Goal: Information Seeking & Learning: Learn about a topic

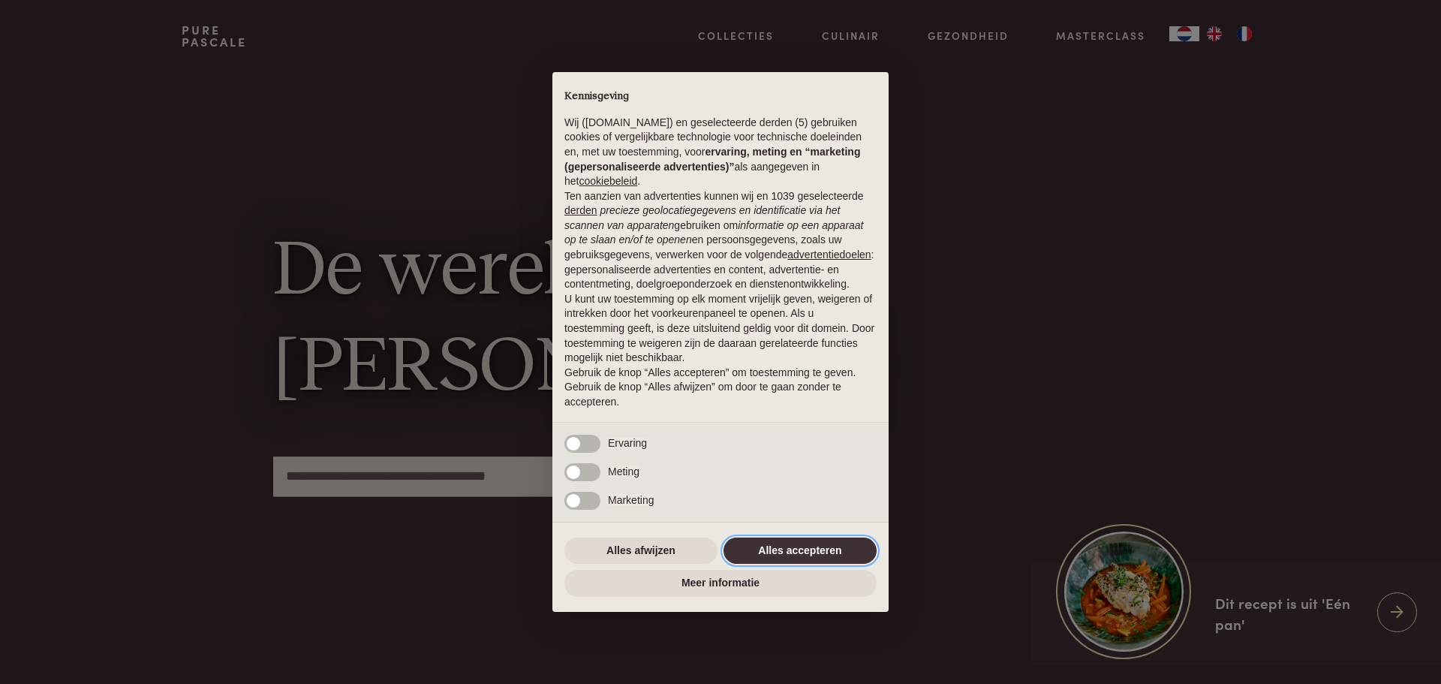
click at [783, 549] on button "Alles accepteren" at bounding box center [799, 550] width 153 height 27
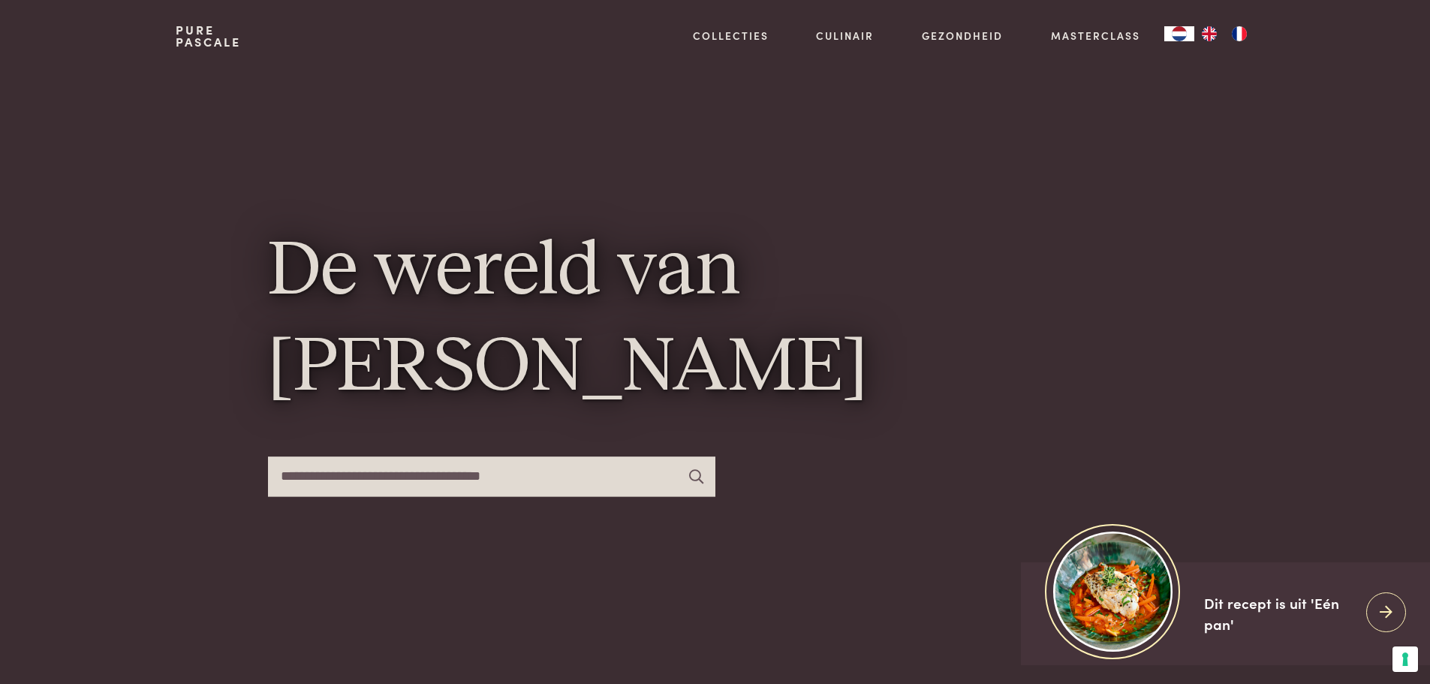
click at [421, 477] on input "text" at bounding box center [491, 476] width 447 height 40
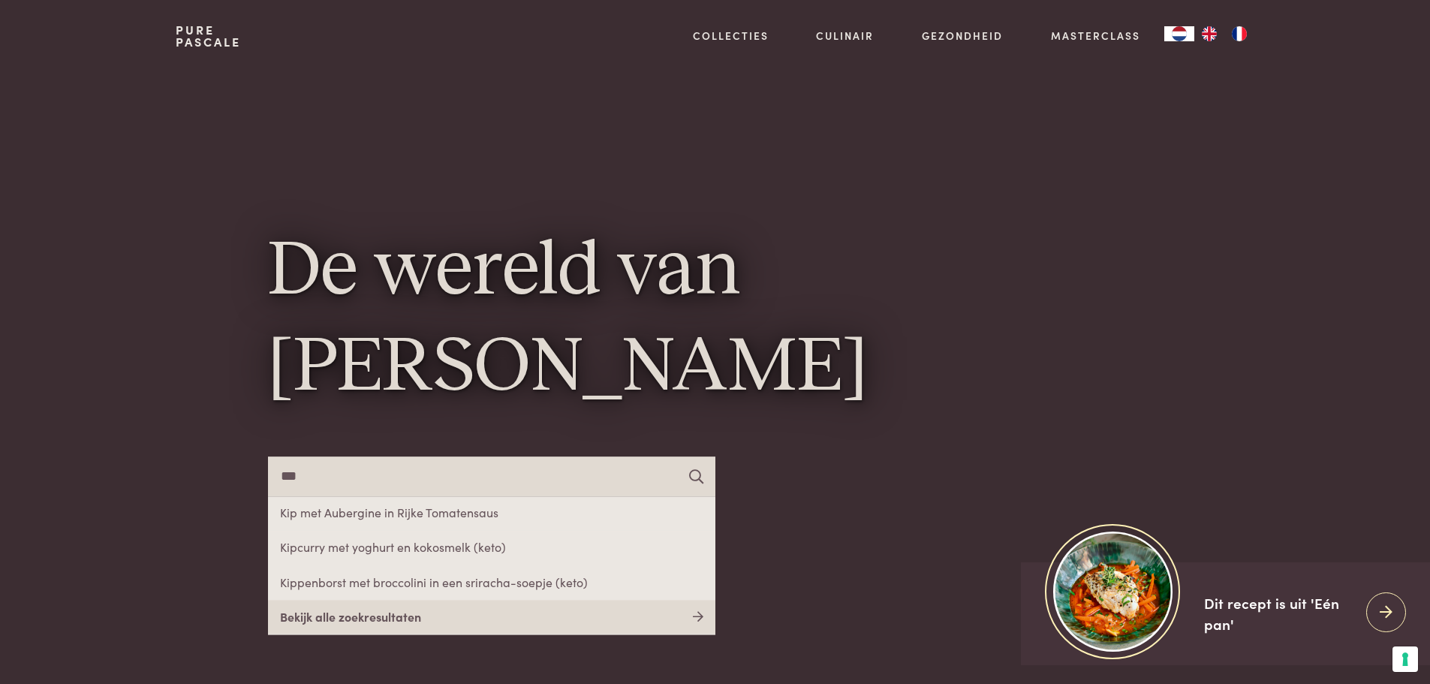
type input "***"
click at [327, 613] on link "Bekijk alle zoekresultaten" at bounding box center [491, 617] width 447 height 35
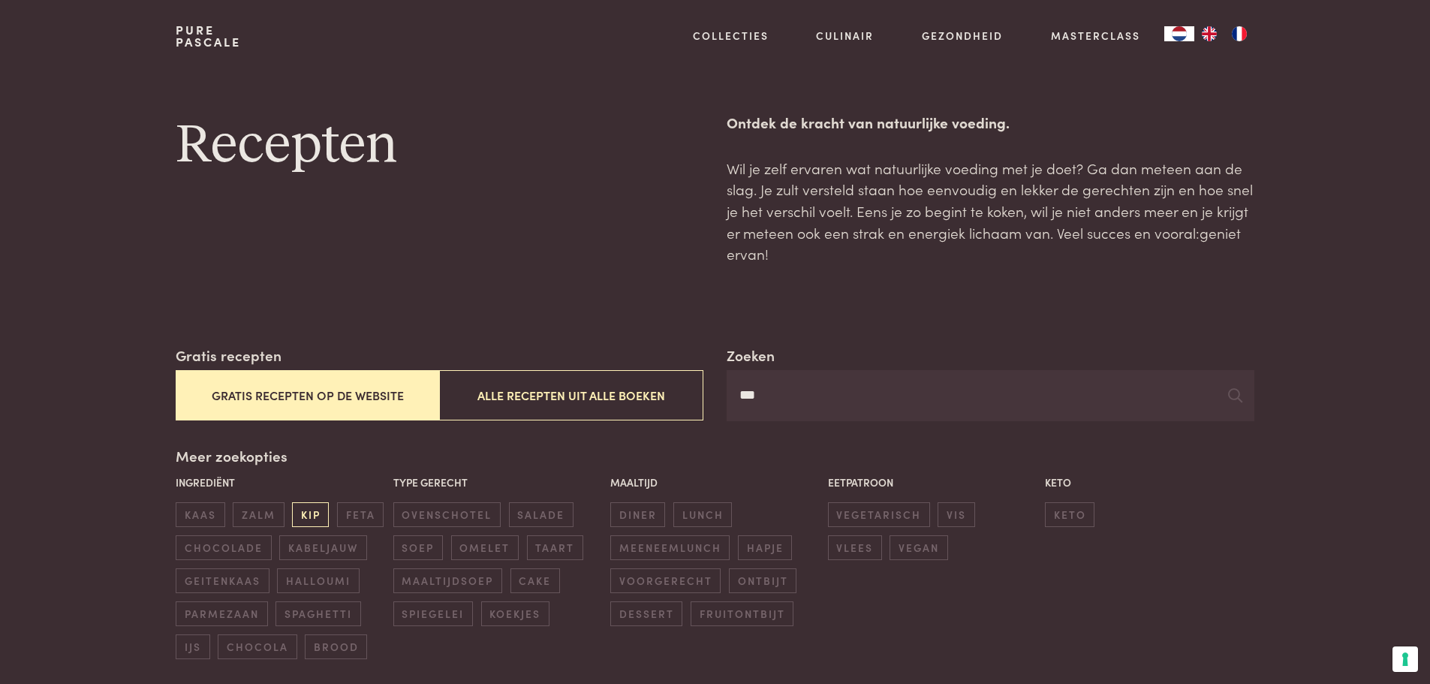
click at [307, 517] on span "kip" at bounding box center [310, 514] width 37 height 25
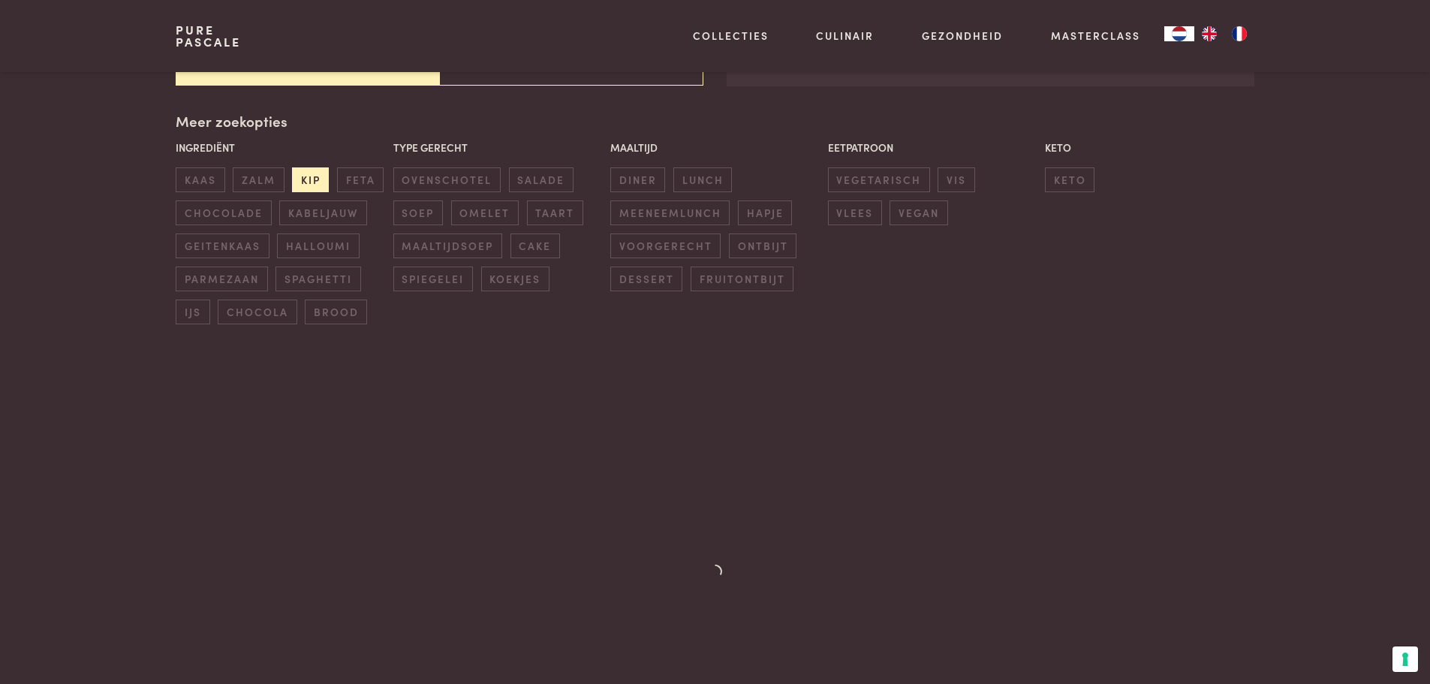
scroll to position [344, 0]
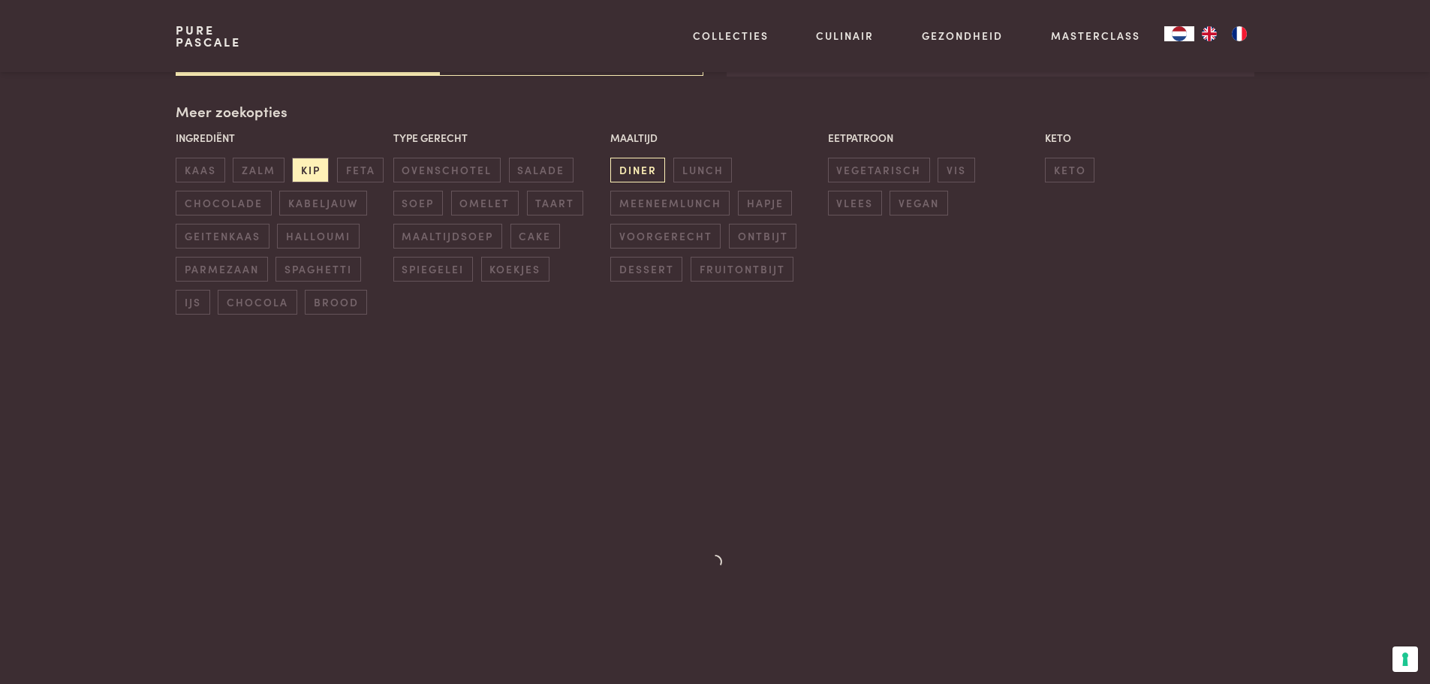
click at [637, 171] on span "diner" at bounding box center [637, 170] width 55 height 25
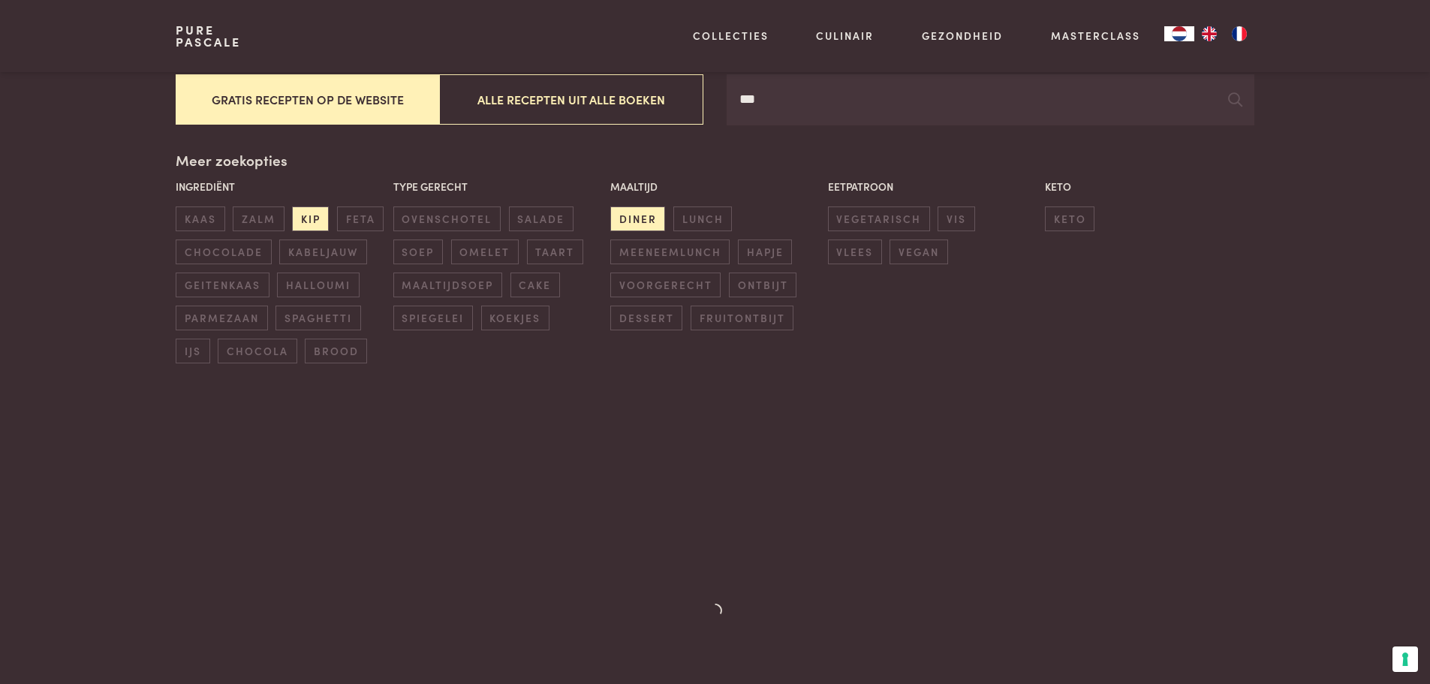
scroll to position [269, 0]
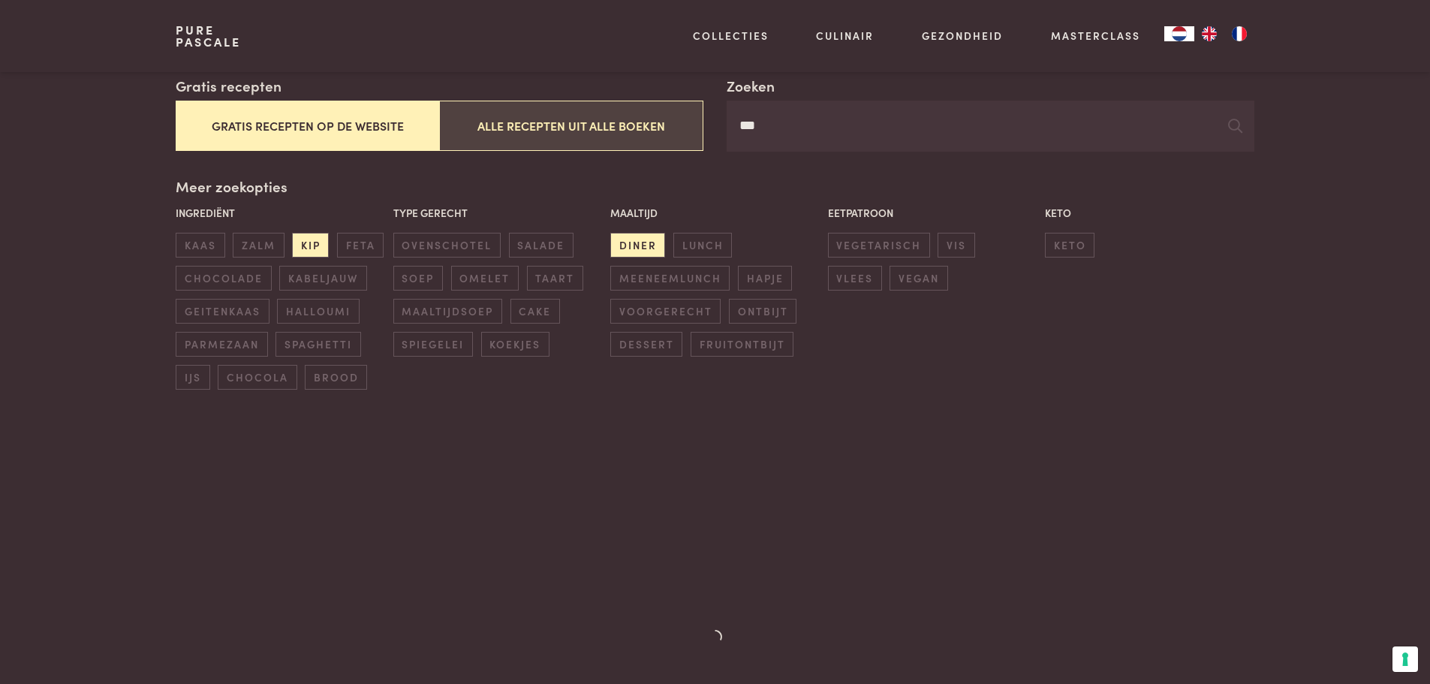
click at [530, 126] on button "Alle recepten uit alle boeken" at bounding box center [570, 126] width 263 height 50
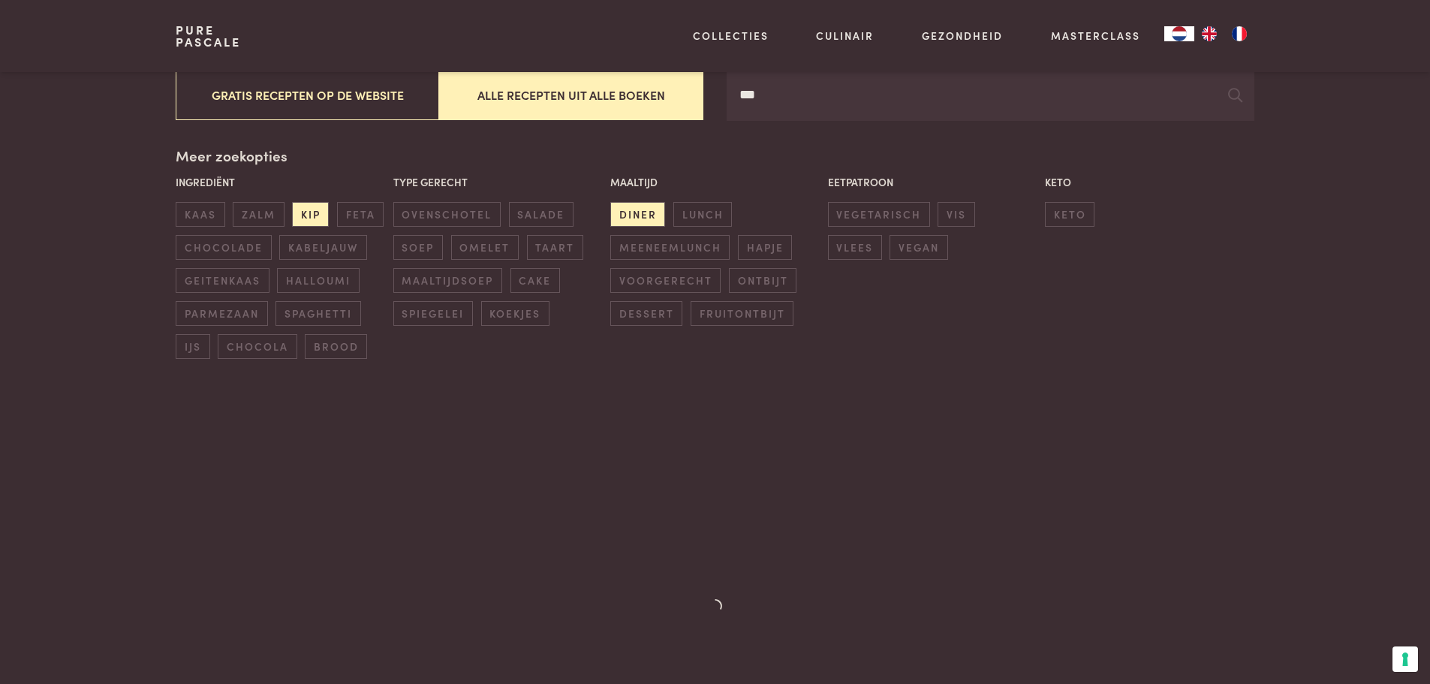
scroll to position [675, 0]
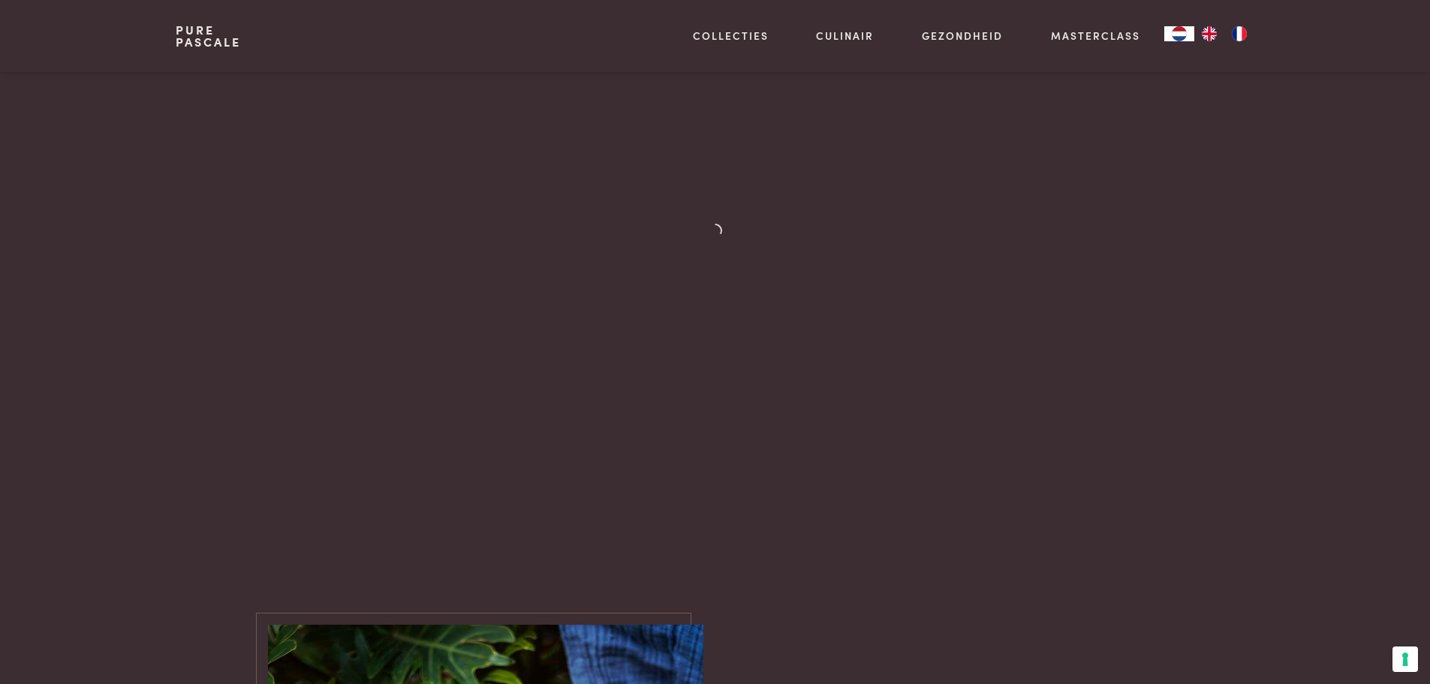
click at [614, 329] on div at bounding box center [714, 242] width 269 height 438
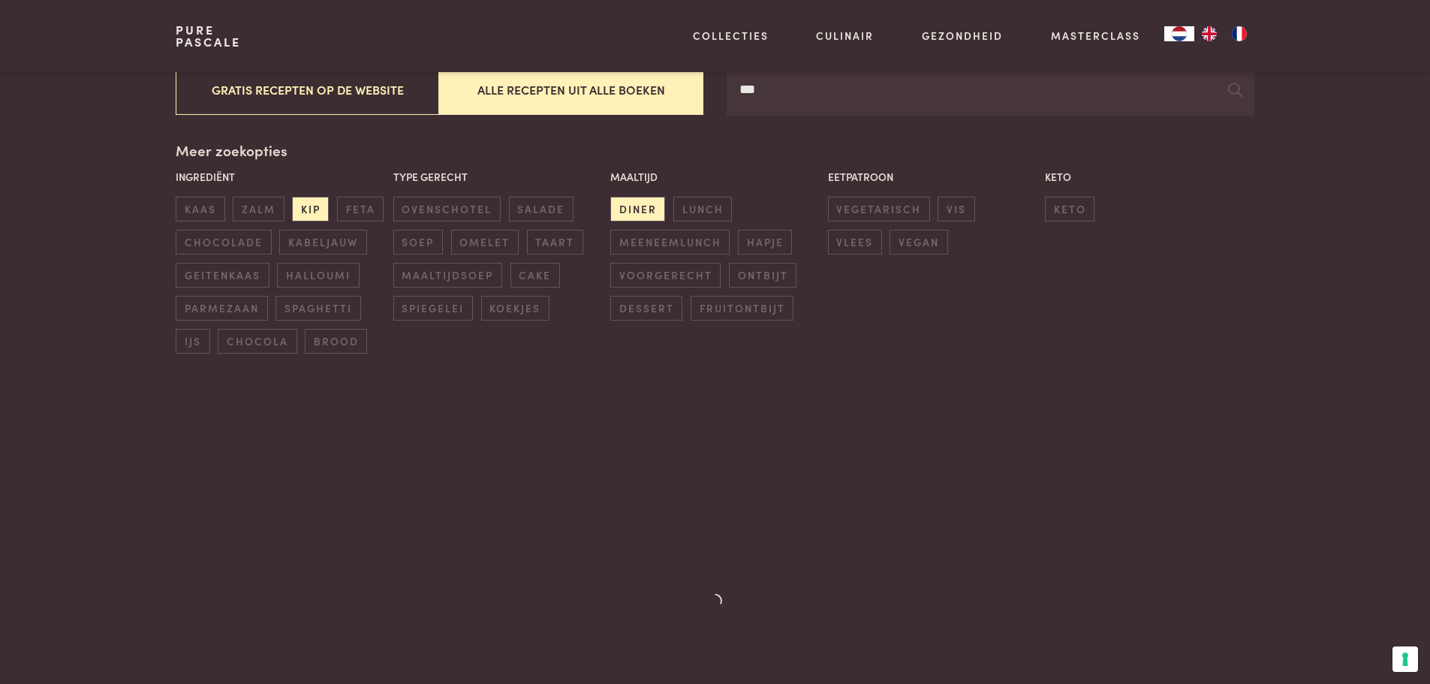
scroll to position [150, 0]
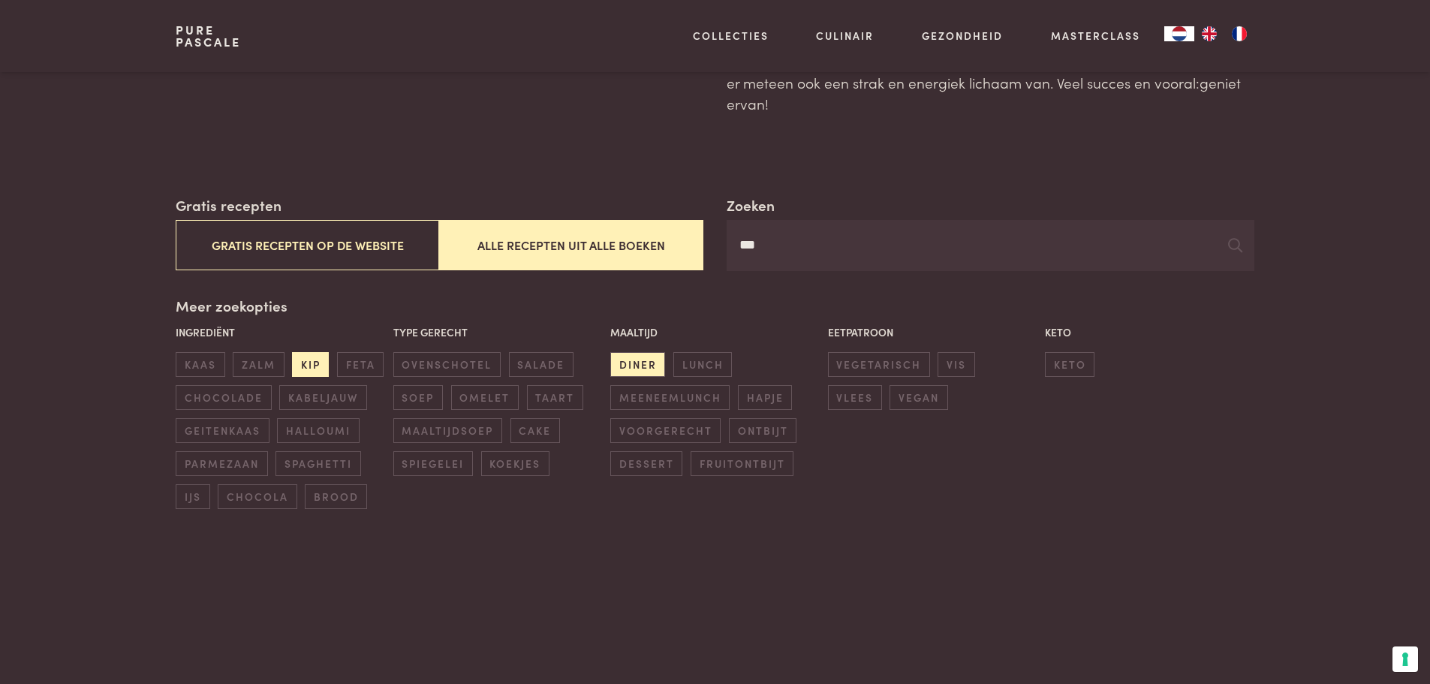
click at [304, 363] on span "kip" at bounding box center [310, 364] width 37 height 25
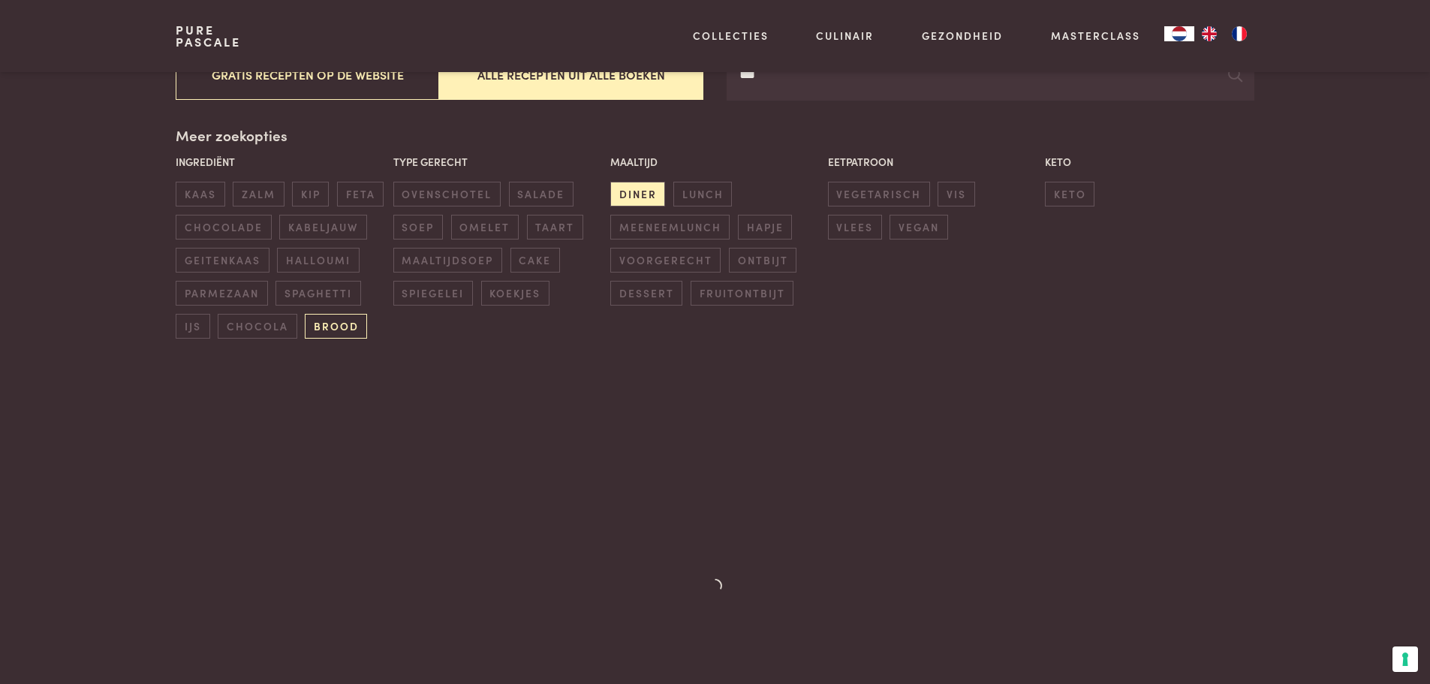
scroll to position [344, 0]
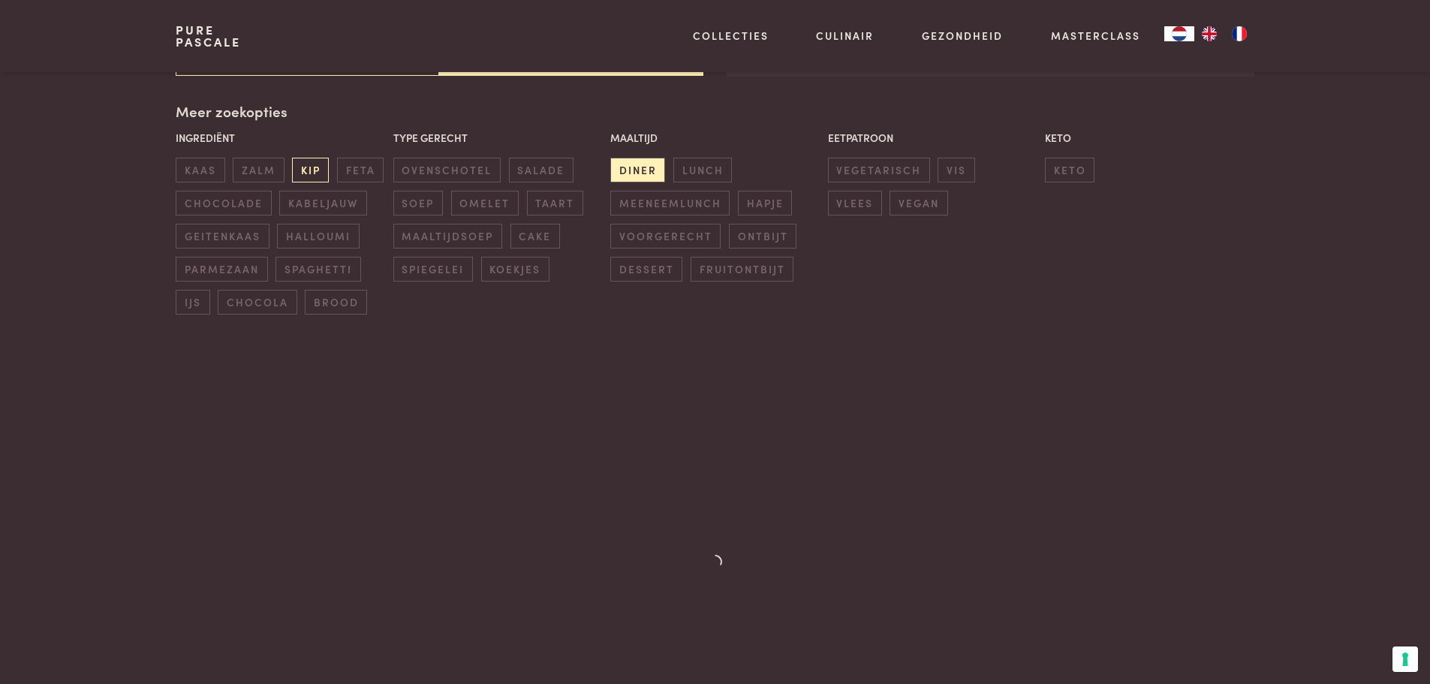
click at [314, 170] on span "kip" at bounding box center [310, 170] width 37 height 25
click at [454, 174] on span "ovenschotel" at bounding box center [446, 170] width 107 height 25
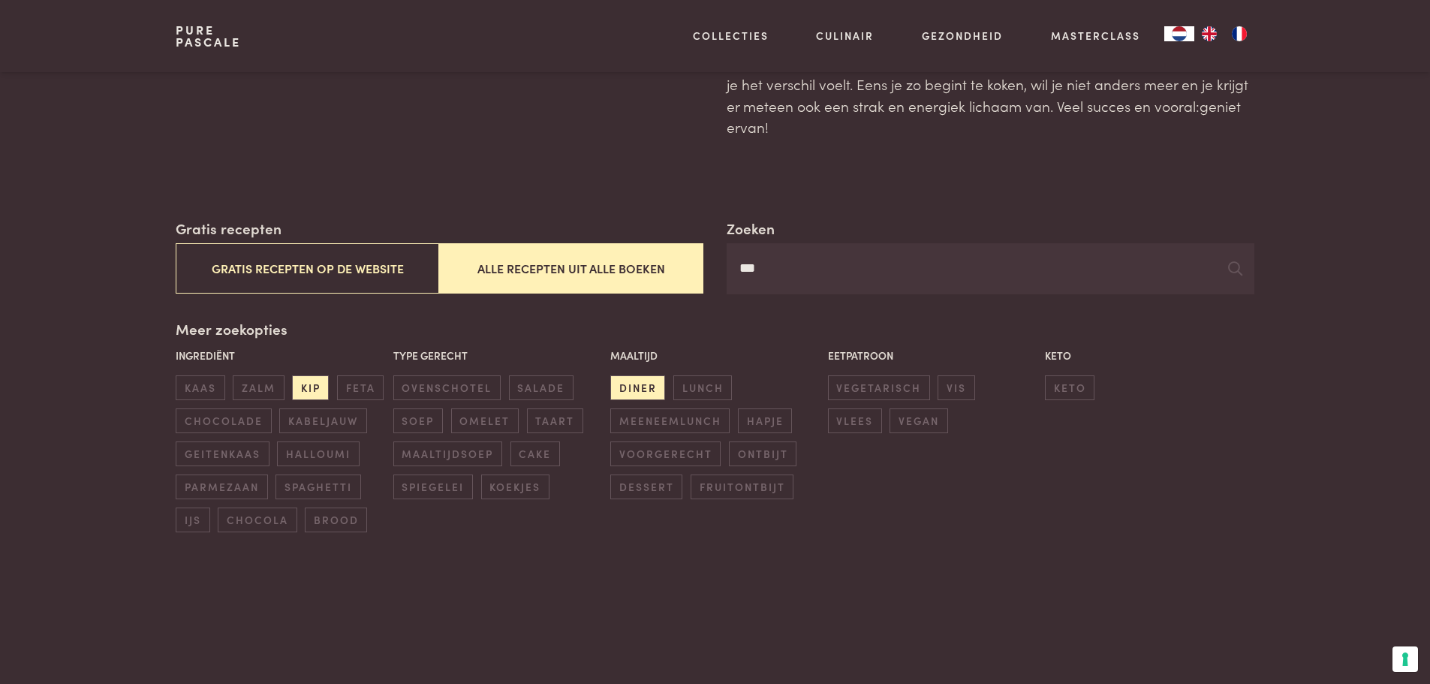
scroll to position [119, 0]
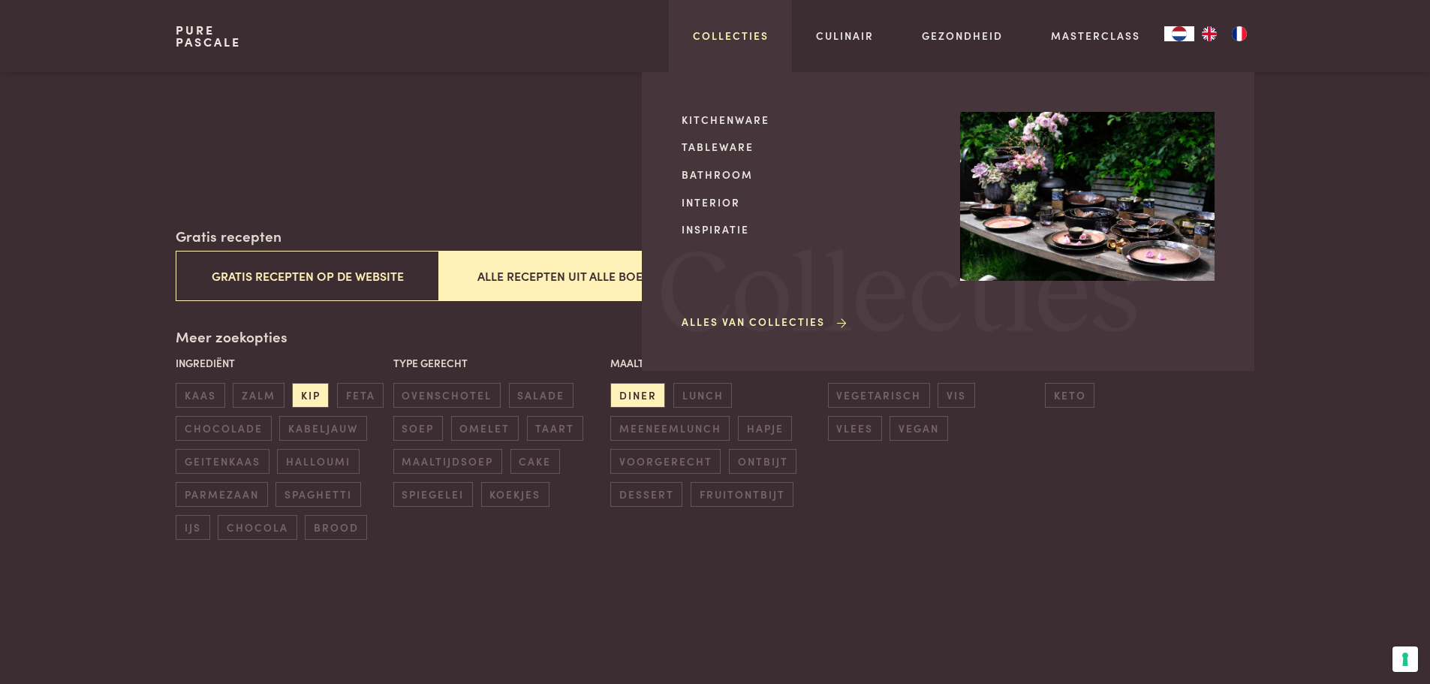
click at [737, 41] on link "Collecties" at bounding box center [731, 36] width 76 height 16
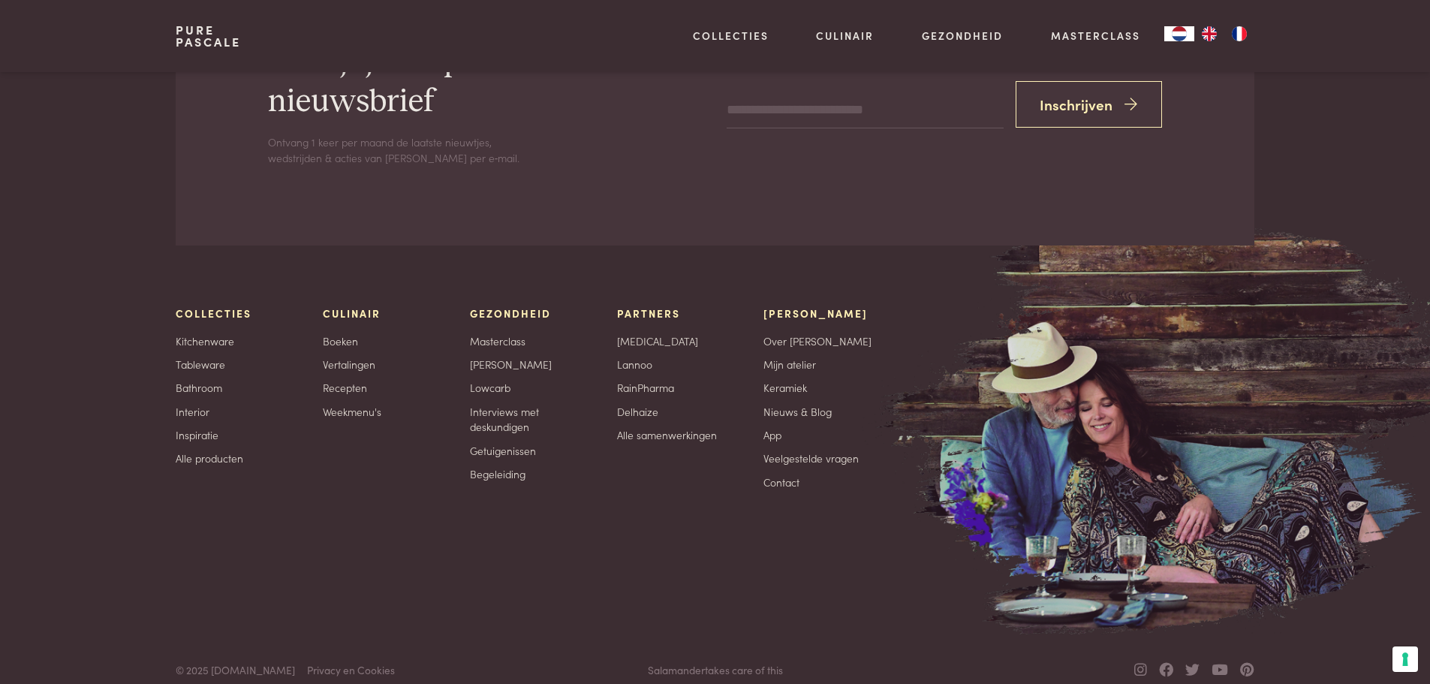
scroll to position [2477, 0]
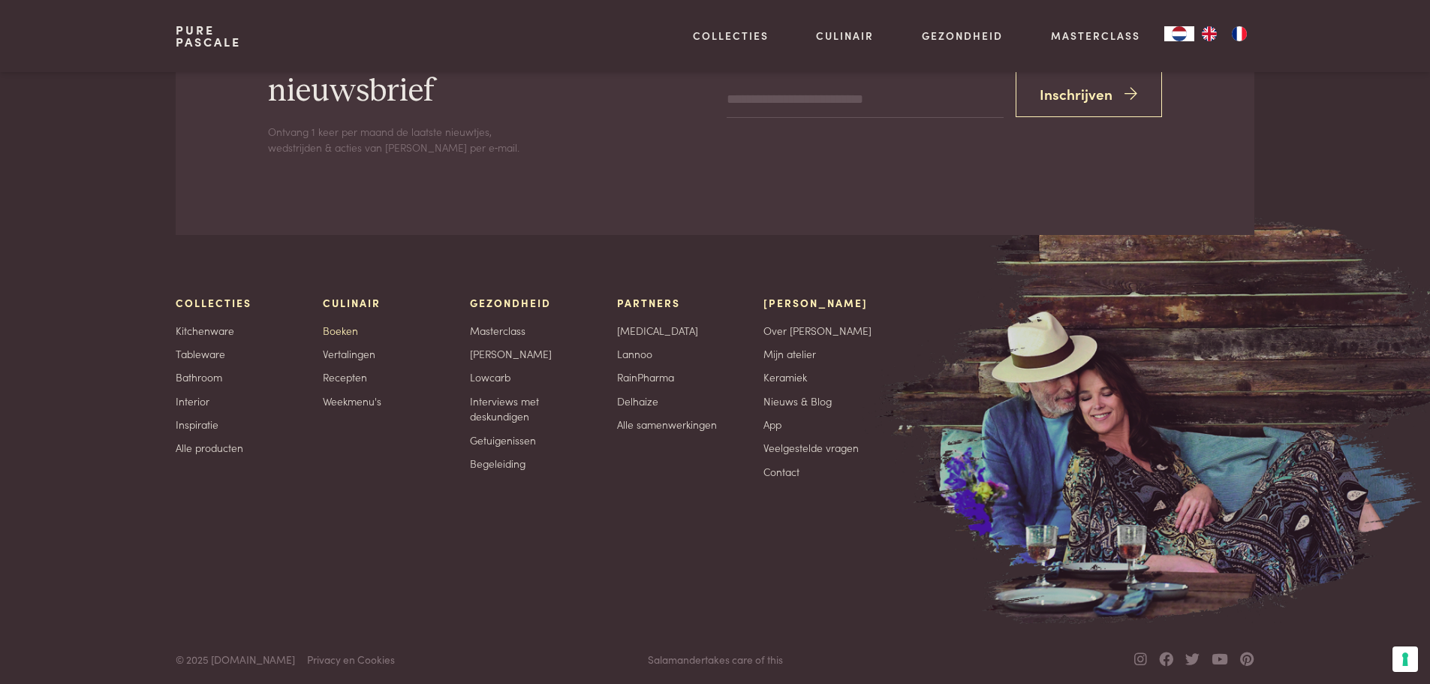
click at [345, 331] on link "Boeken" at bounding box center [340, 331] width 35 height 16
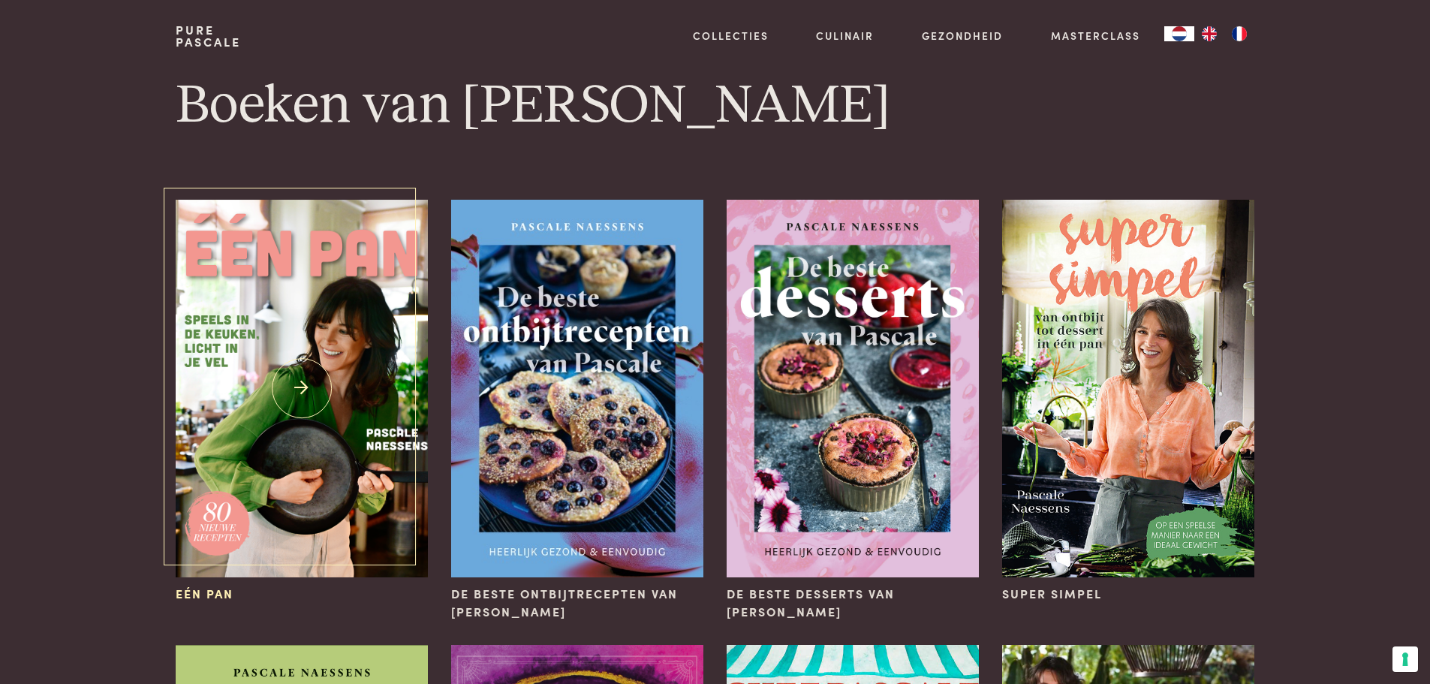
scroll to position [75, 0]
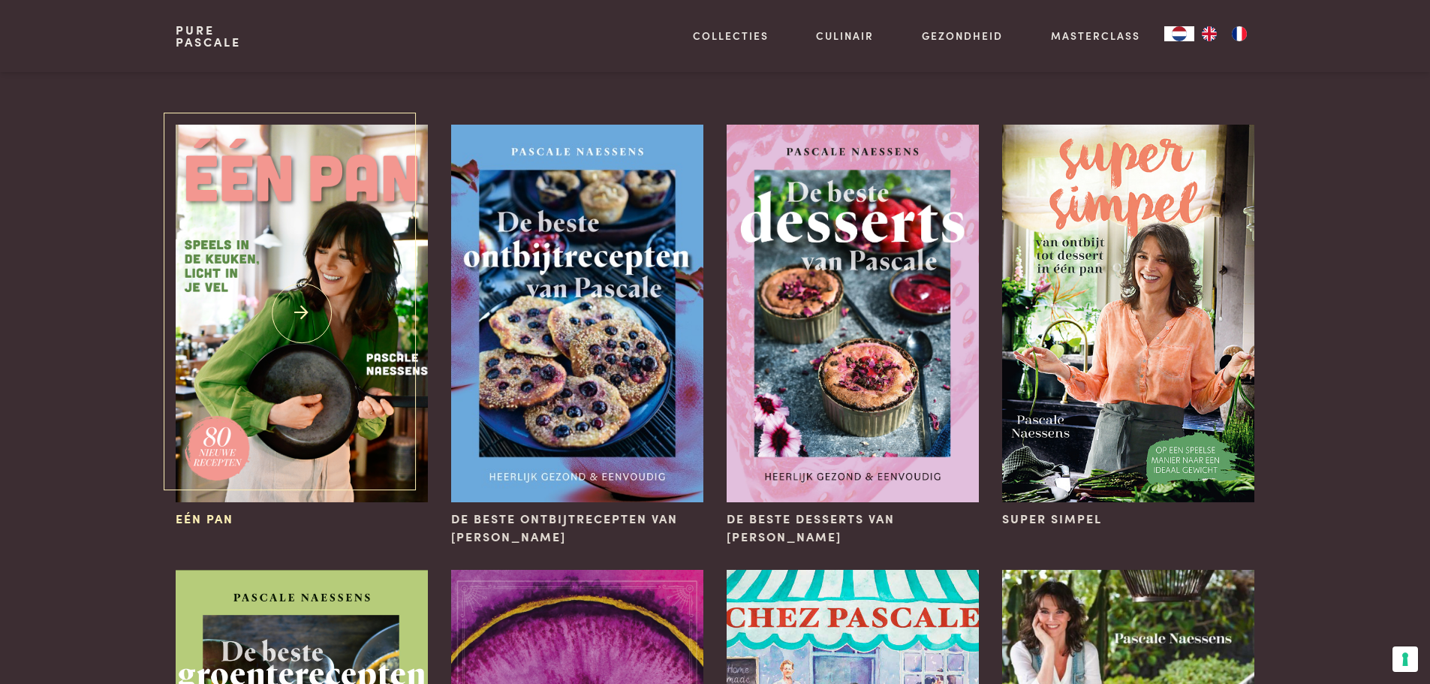
click at [297, 322] on img at bounding box center [301, 313] width 251 height 377
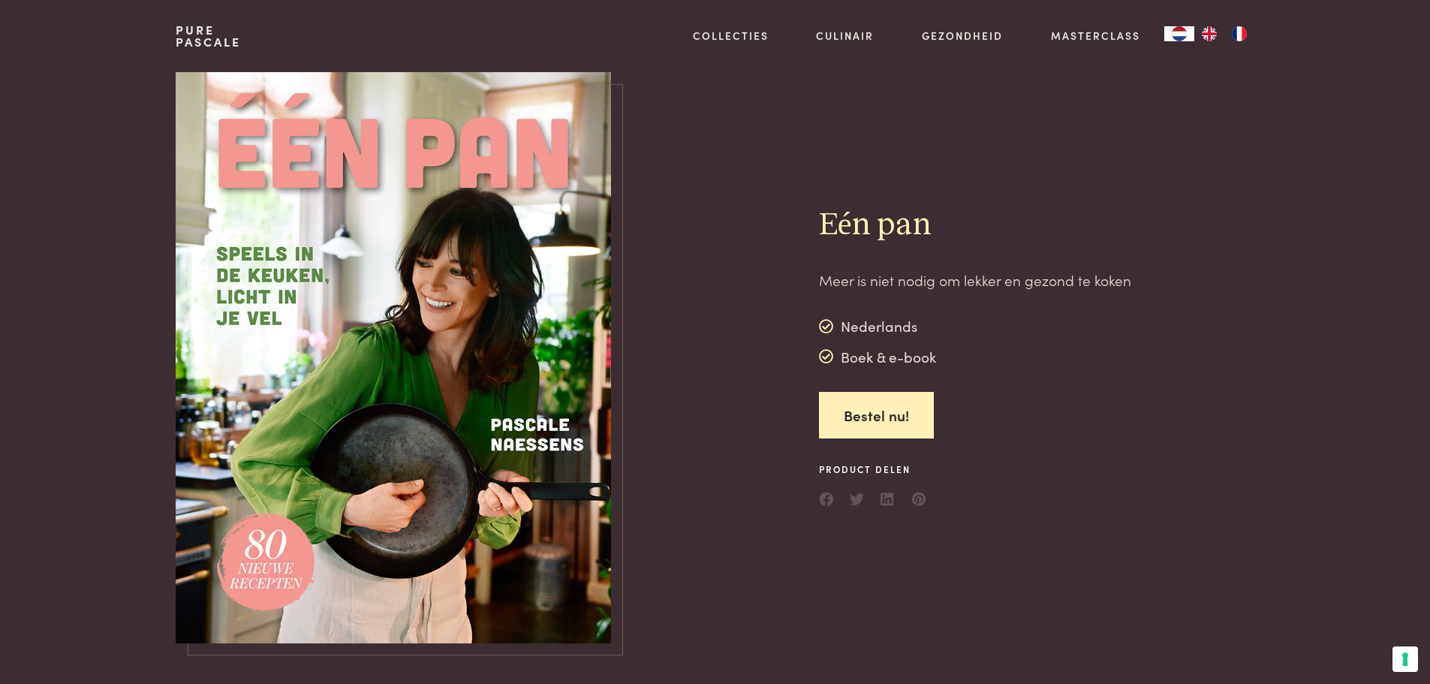
click at [377, 336] on img at bounding box center [393, 357] width 435 height 571
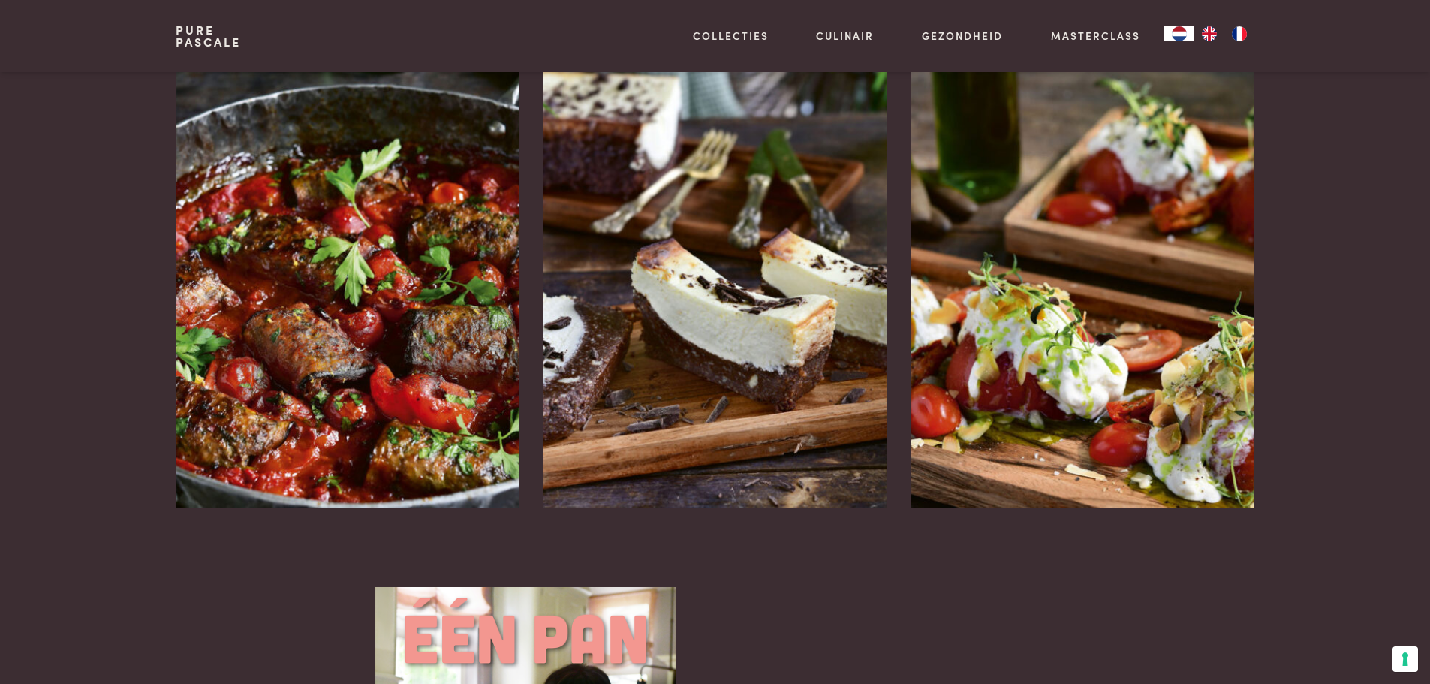
scroll to position [1951, 0]
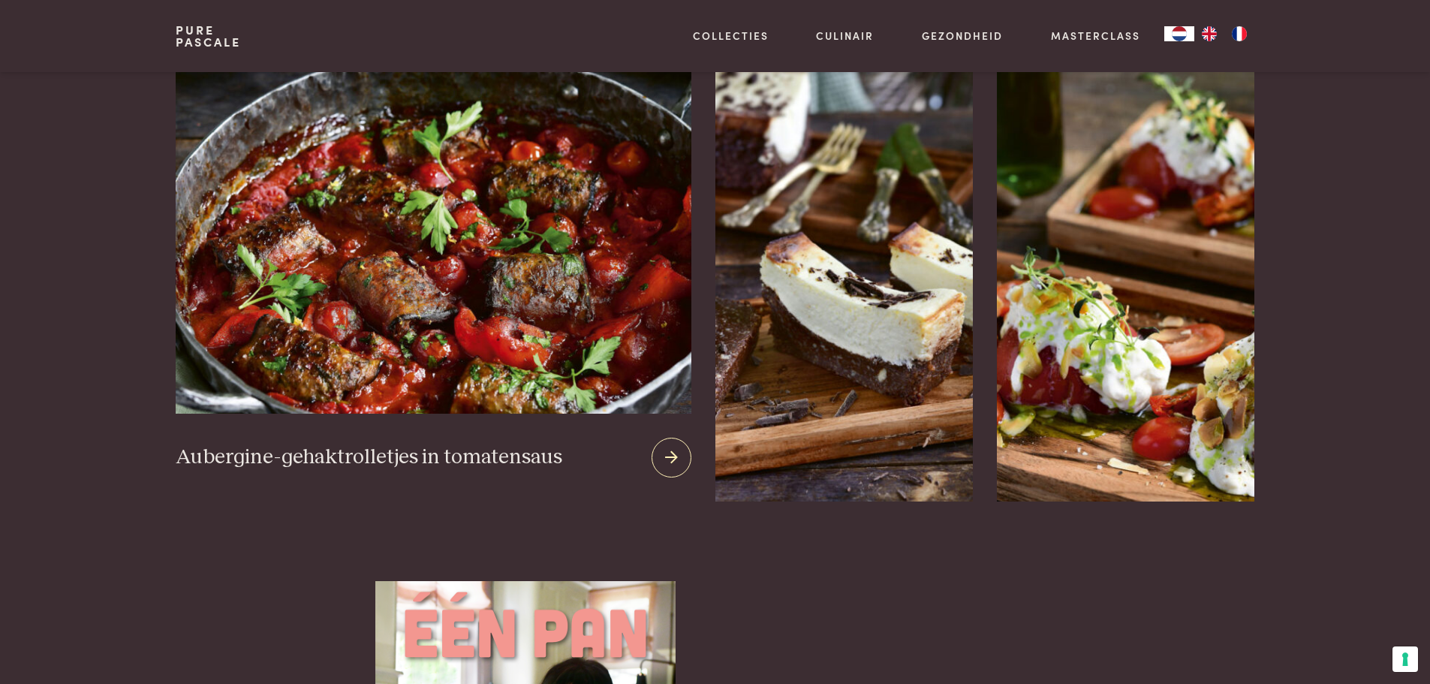
click at [666, 447] on icon at bounding box center [671, 458] width 13 height 22
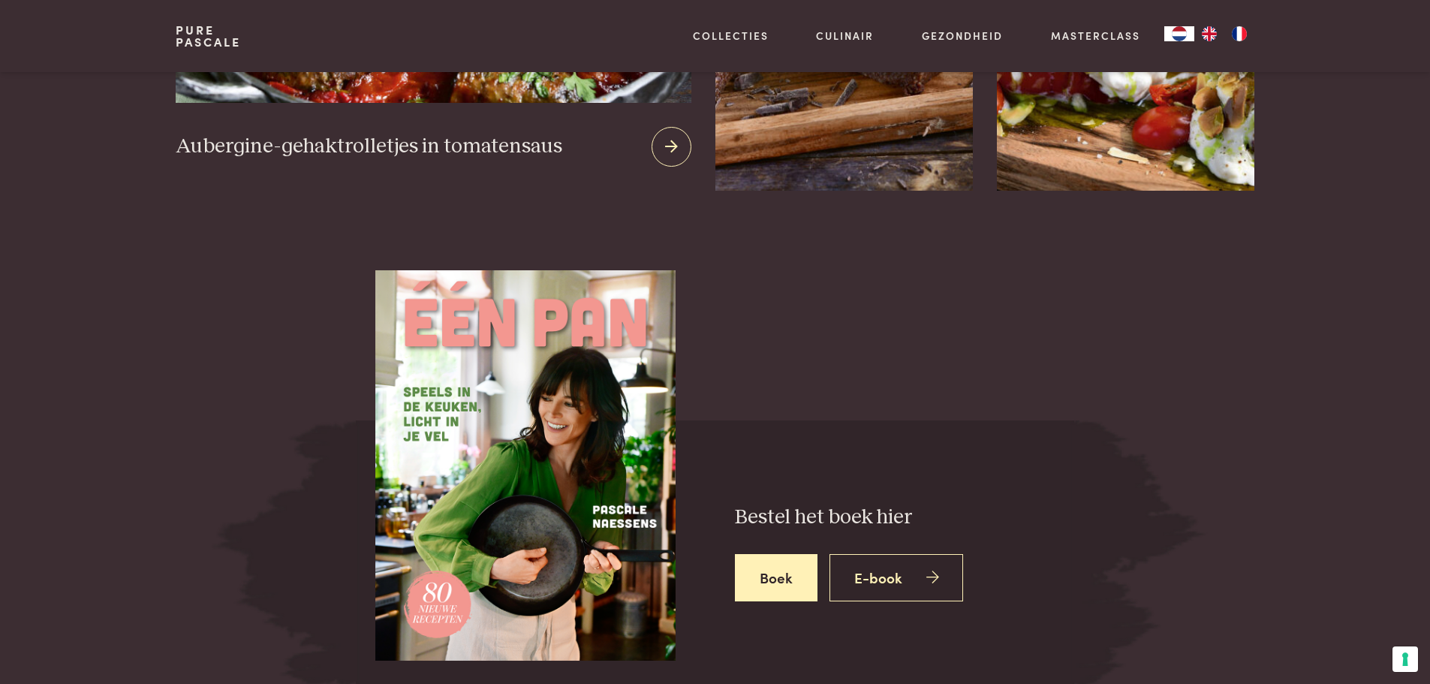
scroll to position [2326, 0]
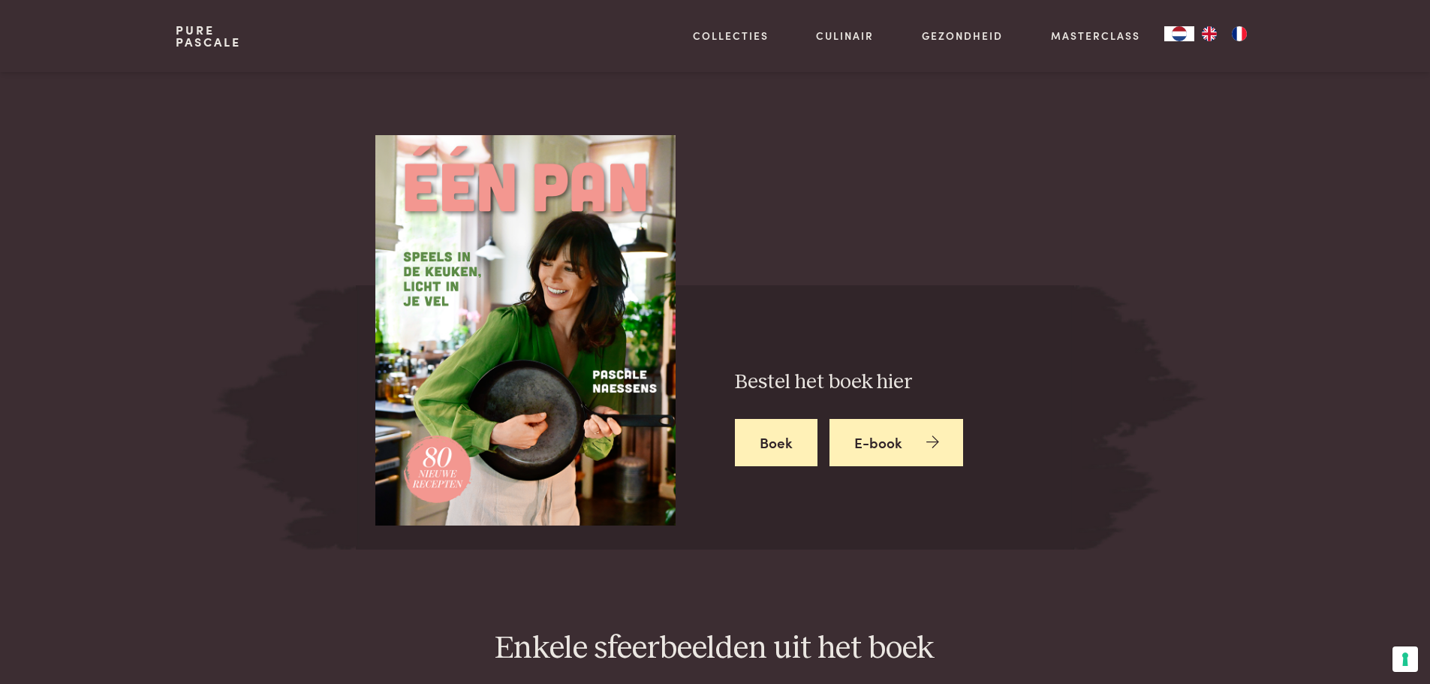
click at [896, 435] on link "E-book" at bounding box center [896, 442] width 134 height 47
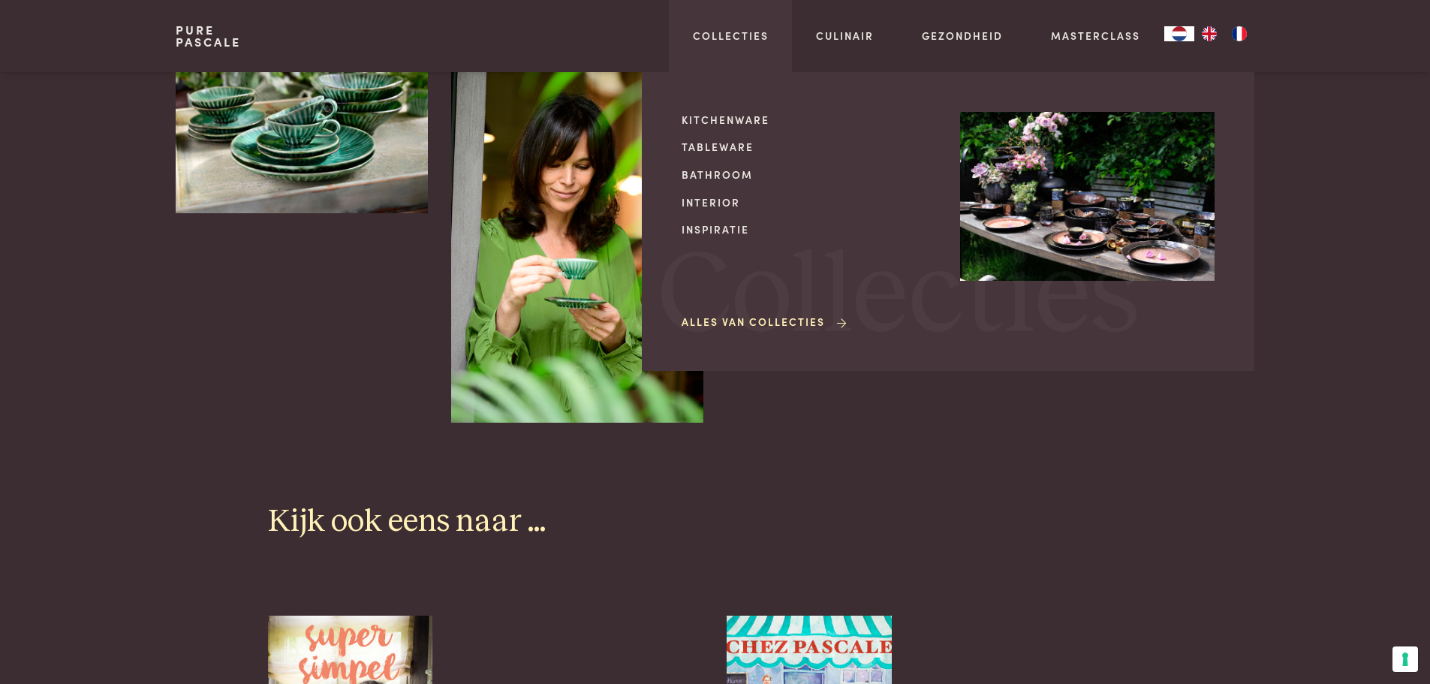
scroll to position [3227, 0]
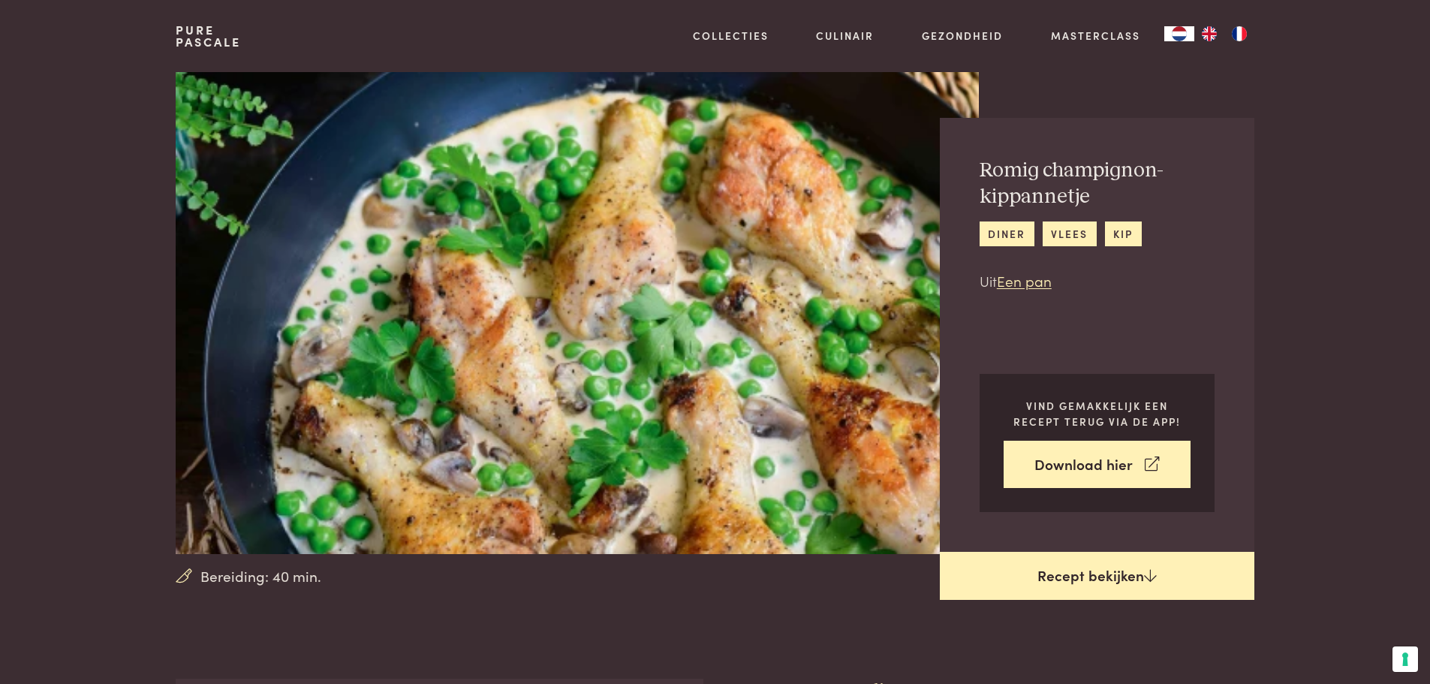
click at [1077, 582] on link "Recept bekijken" at bounding box center [1097, 576] width 314 height 48
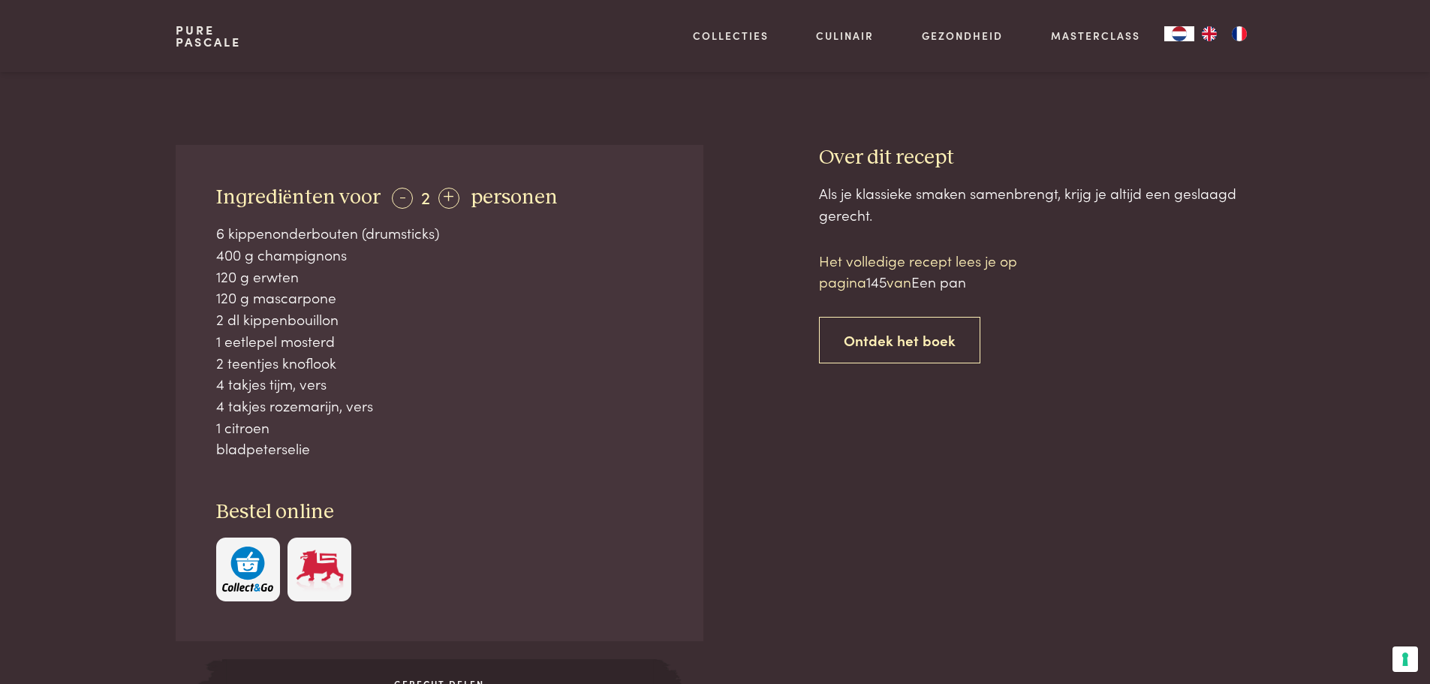
scroll to position [528, 0]
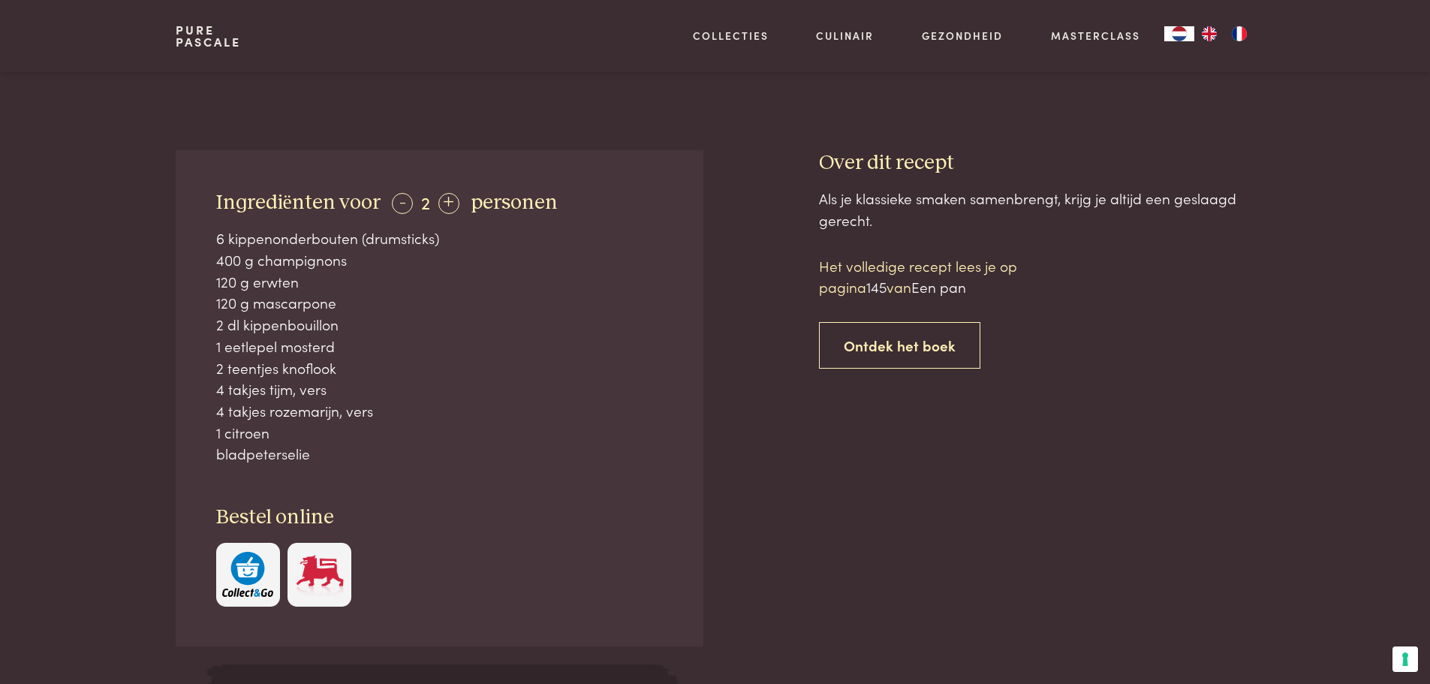
click at [944, 296] on span "Een pan" at bounding box center [938, 286] width 55 height 20
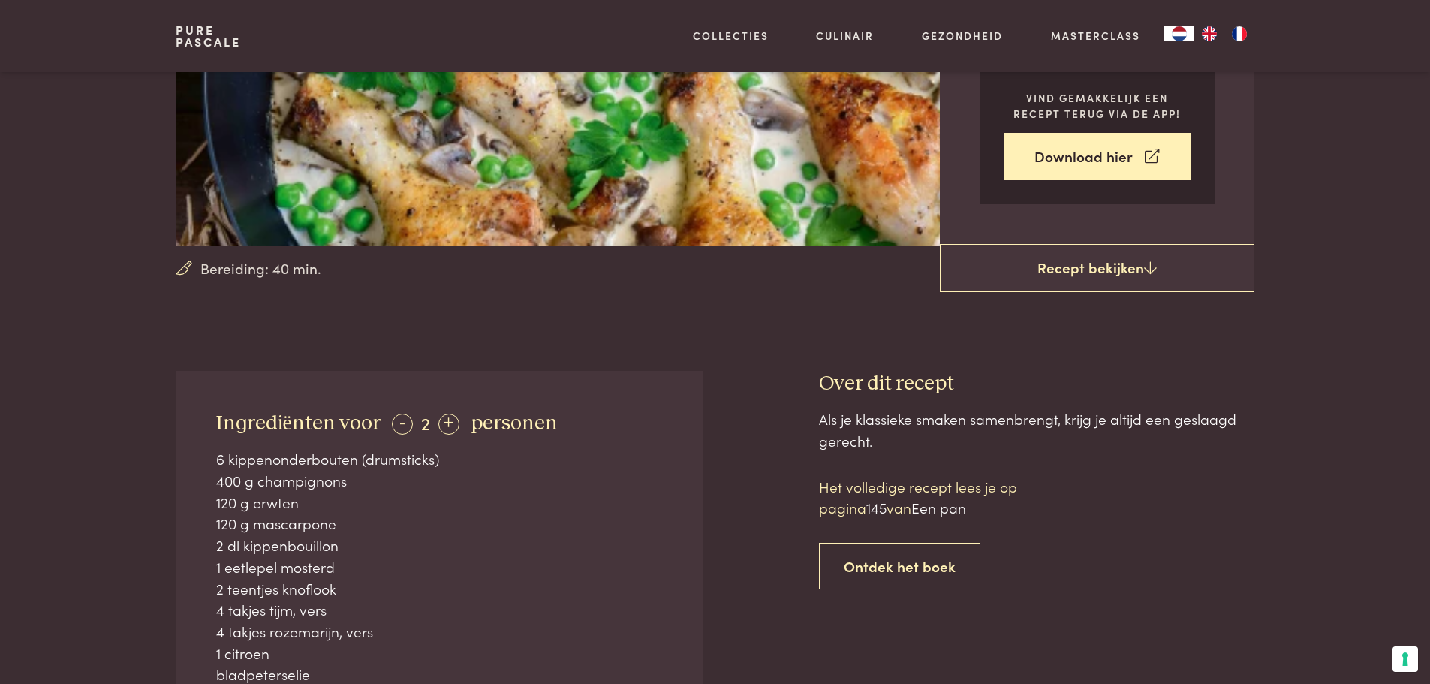
scroll to position [303, 0]
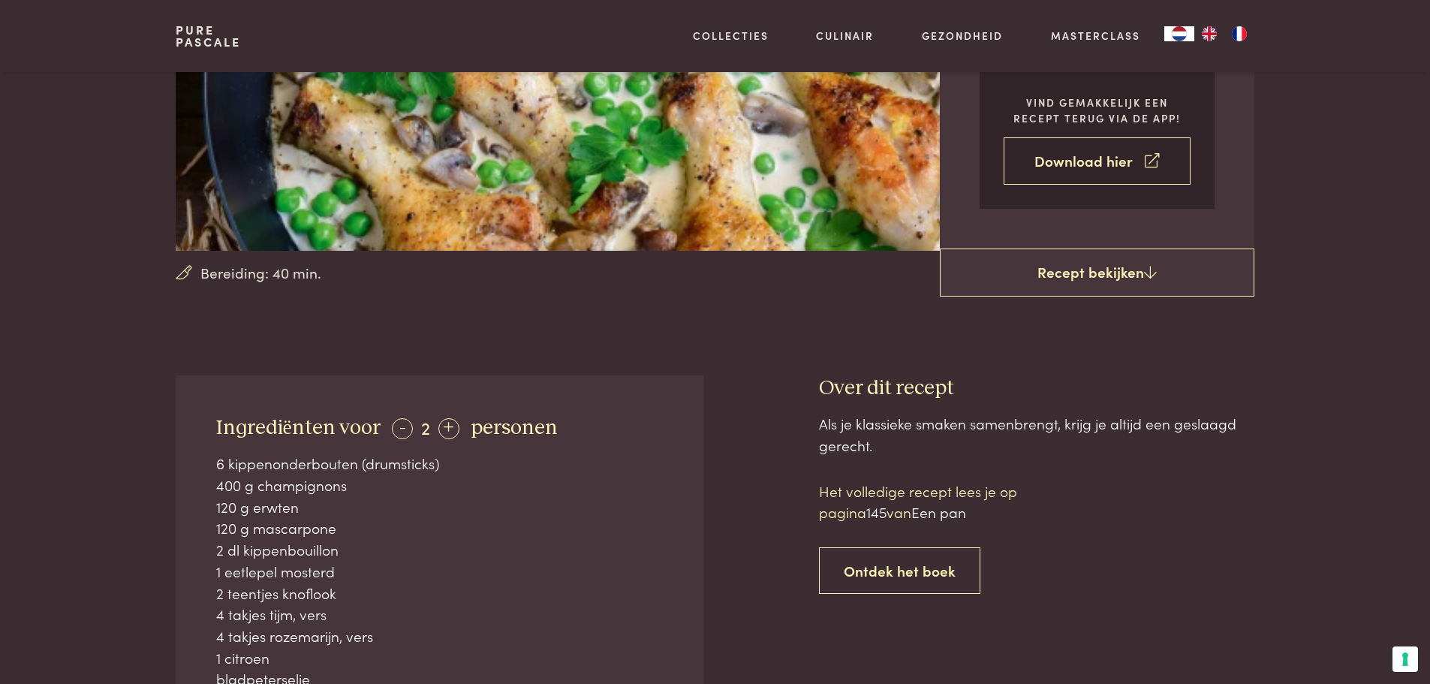
click at [1051, 168] on link "Download hier" at bounding box center [1096, 160] width 187 height 47
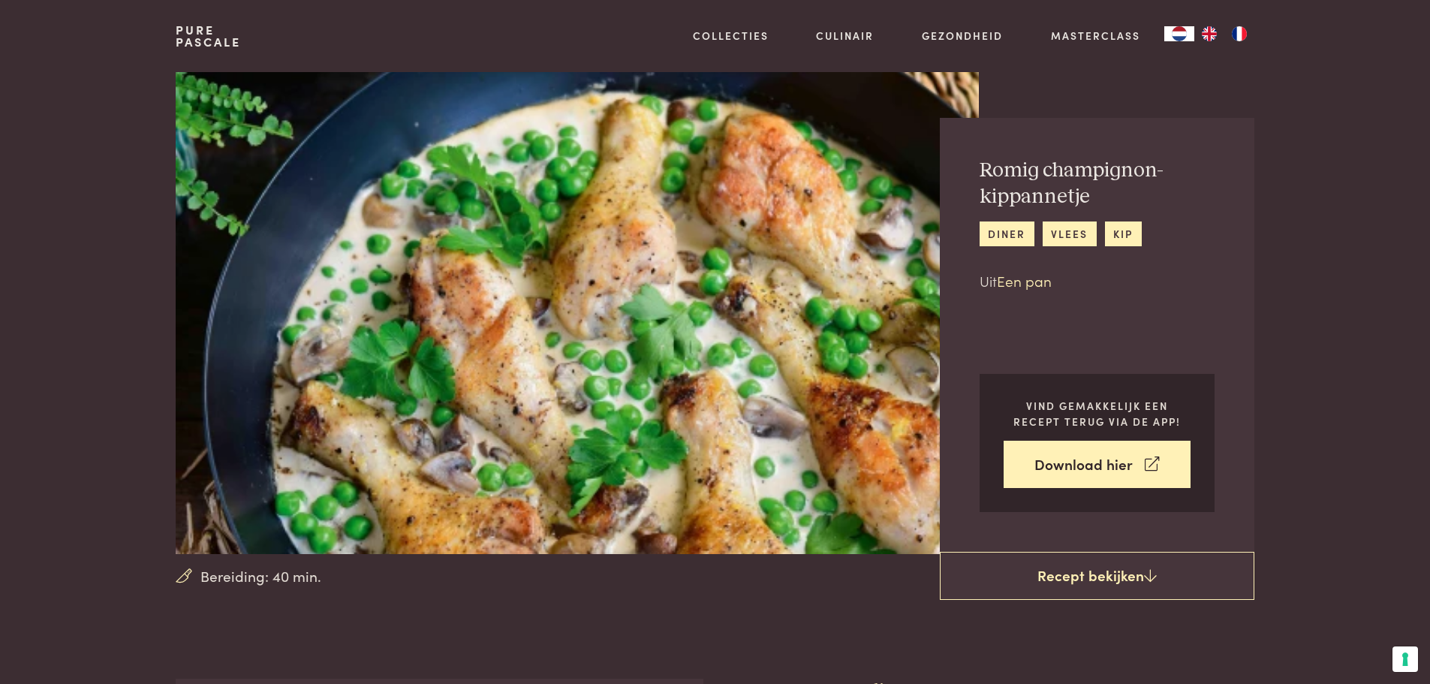
click at [1038, 282] on link "Een pan" at bounding box center [1024, 280] width 55 height 20
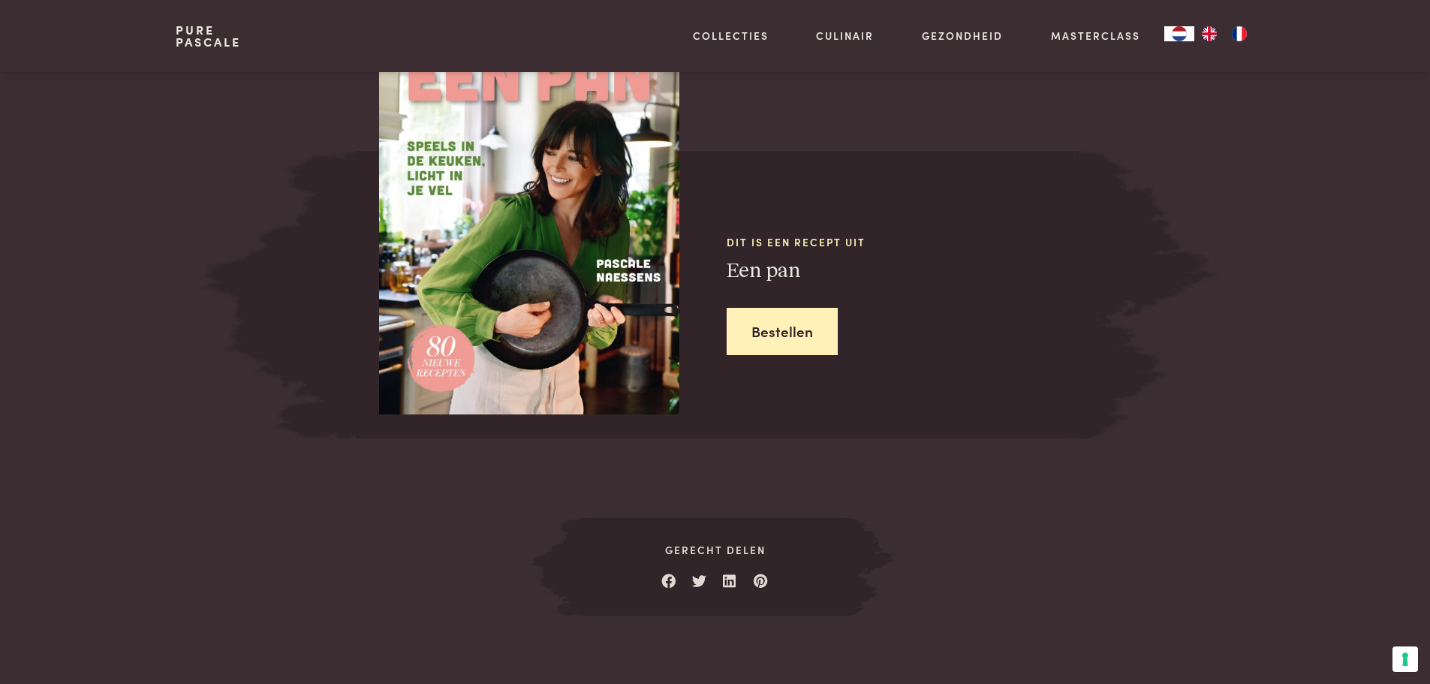
scroll to position [1435, 0]
click at [767, 331] on link "Bestellen" at bounding box center [781, 330] width 111 height 47
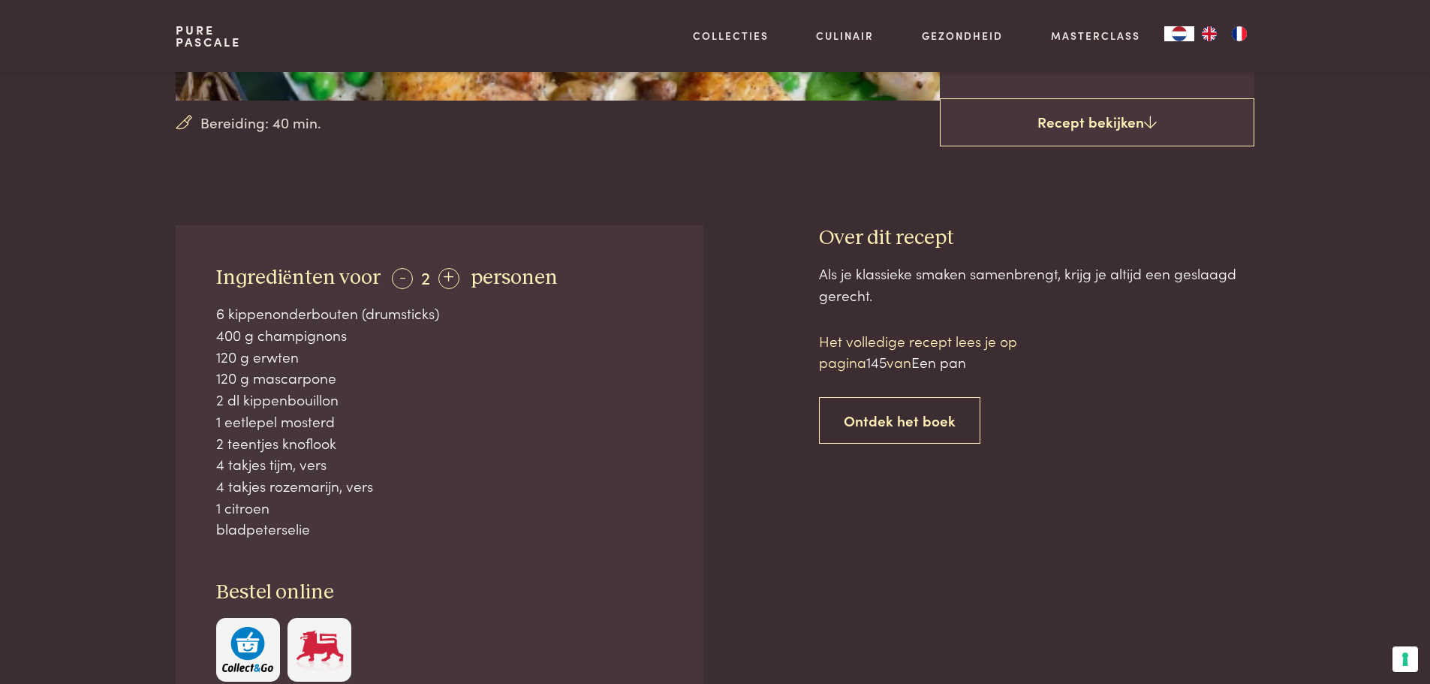
scroll to position [228, 0]
